Goal: Task Accomplishment & Management: Manage account settings

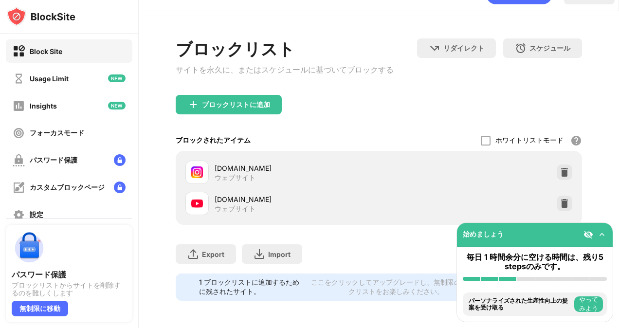
scroll to position [32, 0]
click at [560, 199] on img at bounding box center [565, 204] width 10 height 10
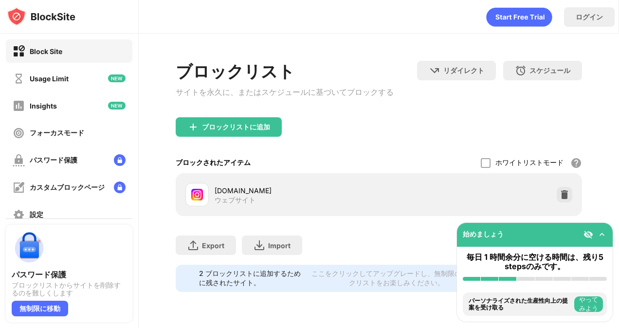
scroll to position [0, 0]
